Goal: Task Accomplishment & Management: Use online tool/utility

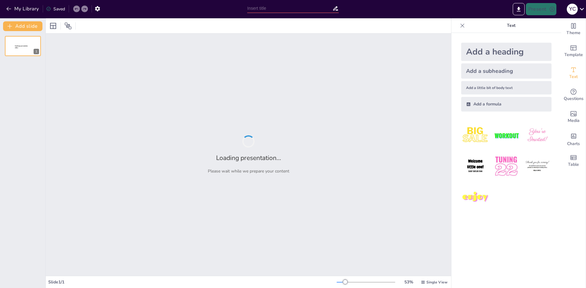
type input "Imported [DEMOGRAPHIC_DATA][GEOGRAPHIC_DATA] Testigo de la Historia y Cultura d…"
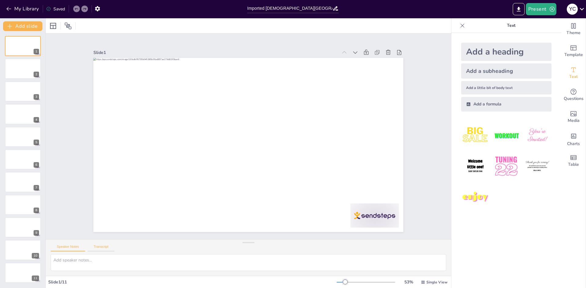
click at [111, 245] on div "Speaker Notes Transcript" at bounding box center [248, 247] width 405 height 15
click at [105, 250] on button "Transcript" at bounding box center [101, 248] width 27 height 7
click at [64, 250] on button "Speaker Notes" at bounding box center [68, 248] width 34 height 7
click at [495, 135] on img at bounding box center [506, 135] width 28 height 28
click at [577, 35] on div "Theme" at bounding box center [573, 29] width 24 height 22
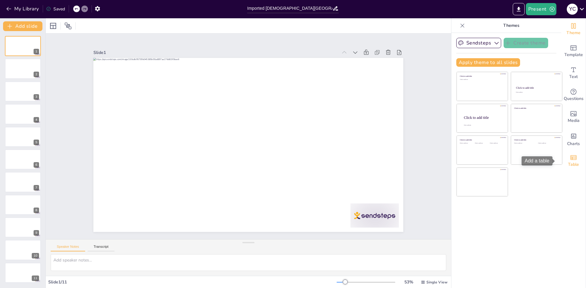
drag, startPoint x: 572, startPoint y: 159, endPoint x: 570, endPoint y: 155, distance: 4.7
click at [571, 159] on icon "Add a table" at bounding box center [573, 157] width 7 height 7
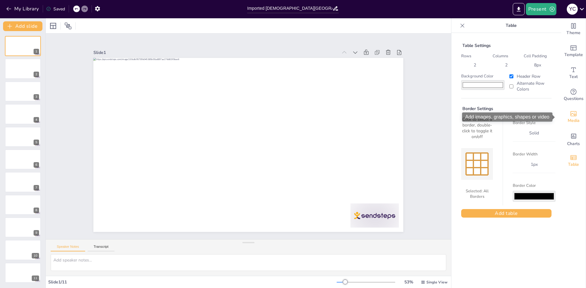
click at [569, 118] on span "Media" at bounding box center [574, 120] width 12 height 7
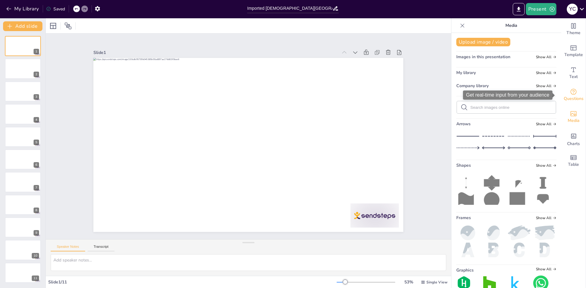
click at [570, 95] on icon "Get real-time input from your audience" at bounding box center [573, 91] width 7 height 7
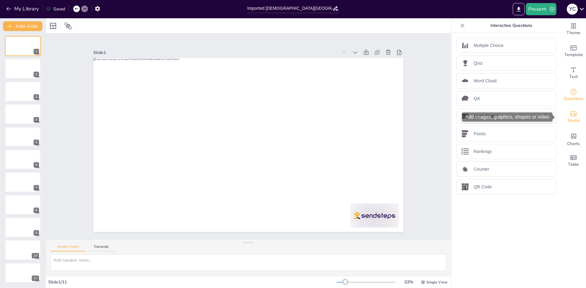
click at [571, 117] on span "Media" at bounding box center [574, 120] width 12 height 7
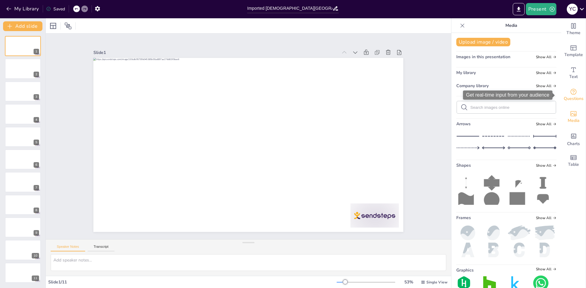
click at [571, 93] on icon "Get real-time input from your audience" at bounding box center [573, 92] width 6 height 6
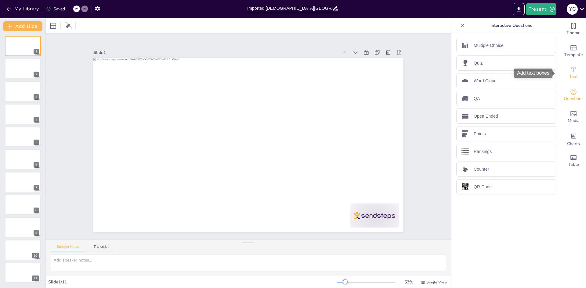
click at [570, 71] on icon "Add text boxes" at bounding box center [573, 69] width 7 height 7
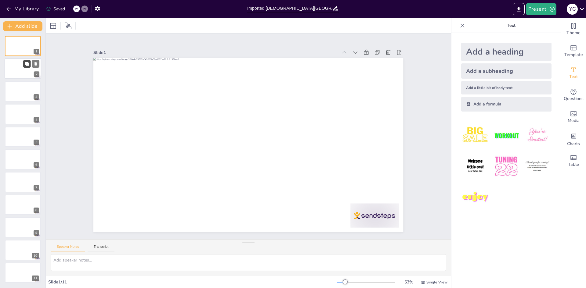
click at [25, 66] on icon at bounding box center [27, 64] width 4 height 4
click at [541, 8] on button "Present" at bounding box center [541, 9] width 31 height 12
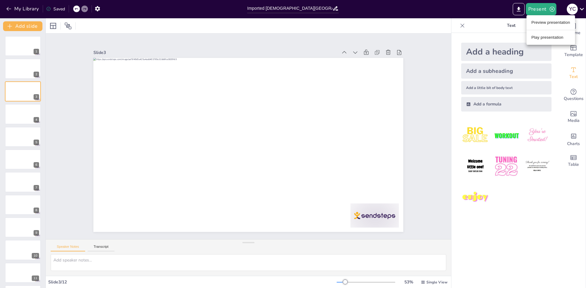
click at [554, 22] on li "Preview presentation" at bounding box center [550, 23] width 49 height 10
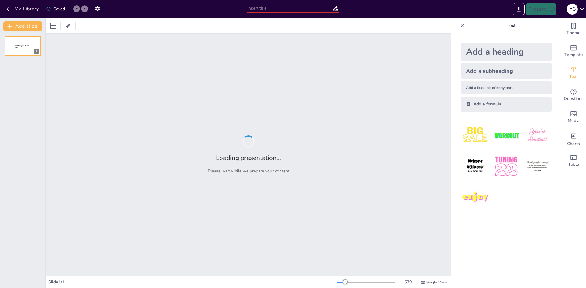
type input "Imported [DEMOGRAPHIC_DATA][GEOGRAPHIC_DATA] Testigo de la Historia y Cultura d…"
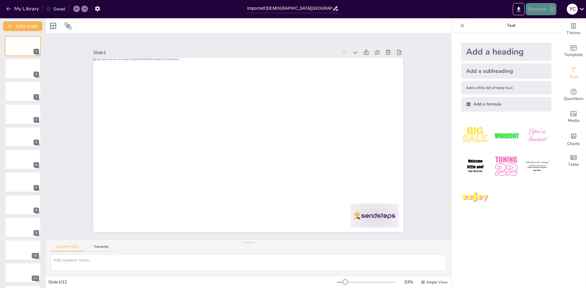
click at [552, 11] on icon "button" at bounding box center [552, 9] width 6 height 6
click at [552, 37] on li "Play presentation" at bounding box center [550, 38] width 48 height 10
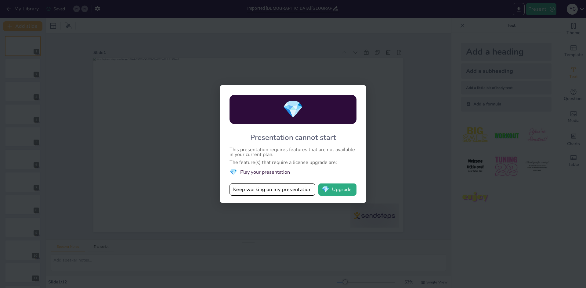
click at [265, 197] on div "💎 Presentation cannot start This presentation requires features that are not av…" at bounding box center [293, 144] width 146 height 118
click at [265, 194] on button "Keep working on my presentation" at bounding box center [272, 190] width 86 height 12
